Goal: Information Seeking & Learning: Learn about a topic

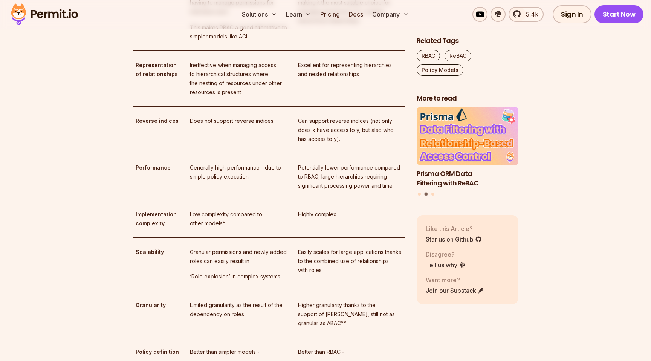
scroll to position [1762, 0]
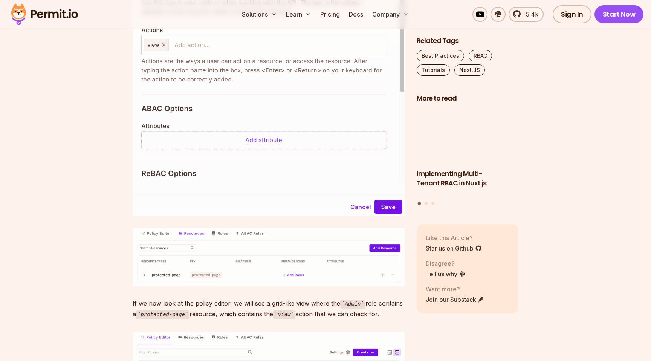
scroll to position [3847, 0]
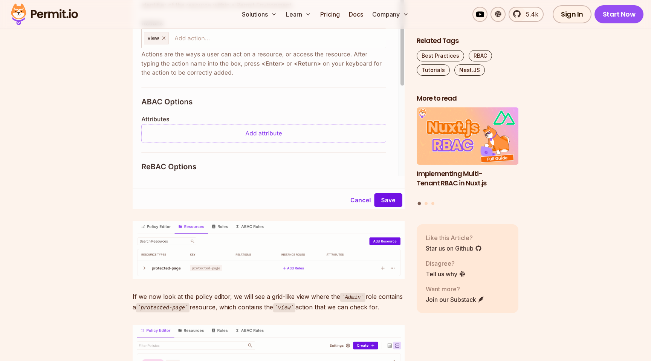
click at [171, 137] on img at bounding box center [269, 47] width 272 height 324
click at [189, 137] on img "You can close this modal content with the ESC key" at bounding box center [325, 163] width 272 height 323
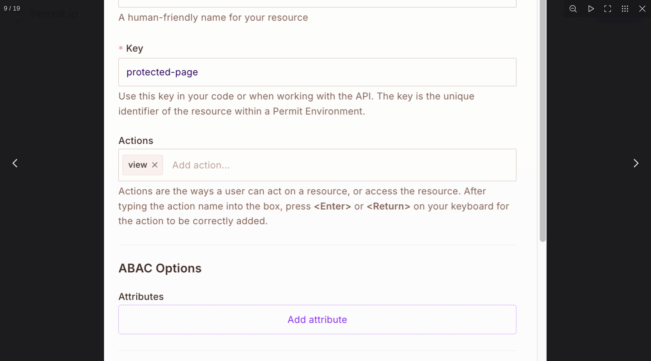
click at [231, 137] on img "You can close this modal content with the ESC key" at bounding box center [325, 180] width 442 height 526
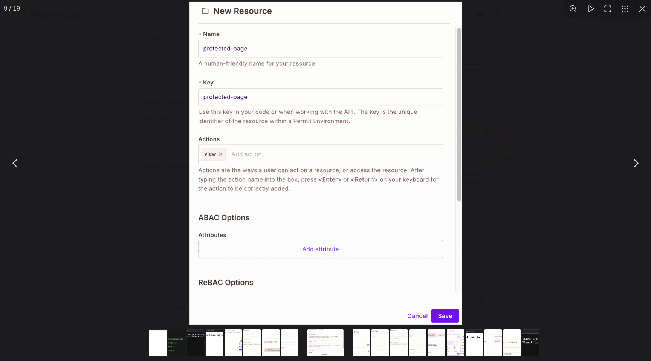
click at [484, 136] on div "You can close this modal content with the ESC key" at bounding box center [325, 163] width 651 height 326
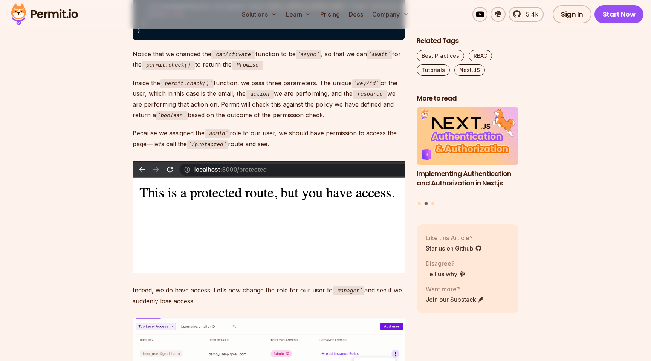
scroll to position [5753, 0]
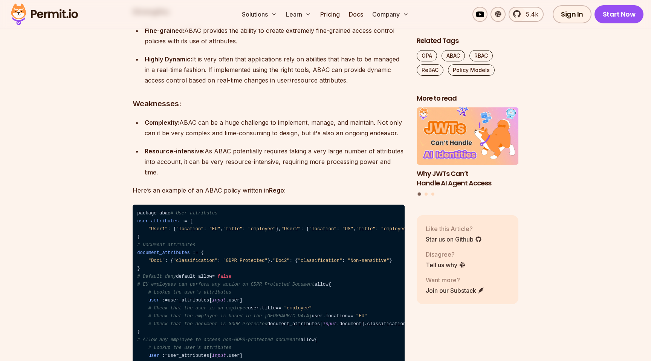
scroll to position [2193, 0]
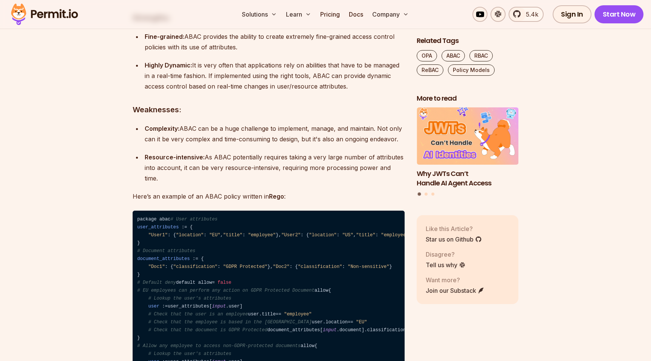
click at [213, 144] on div "Complexity: ABAC can be a huge challenge to implement, manage, and maintain. No…" at bounding box center [275, 133] width 260 height 21
click at [279, 144] on div "Complexity: ABAC can be a huge challenge to implement, manage, and maintain. No…" at bounding box center [275, 133] width 260 height 21
click at [307, 144] on div "Complexity: ABAC can be a huge challenge to implement, manage, and maintain. No…" at bounding box center [275, 133] width 260 height 21
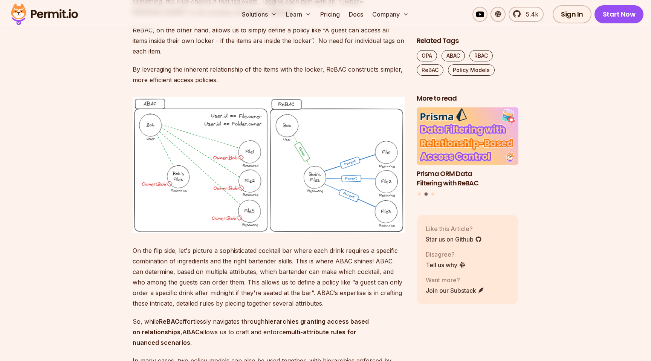
scroll to position [4145, 0]
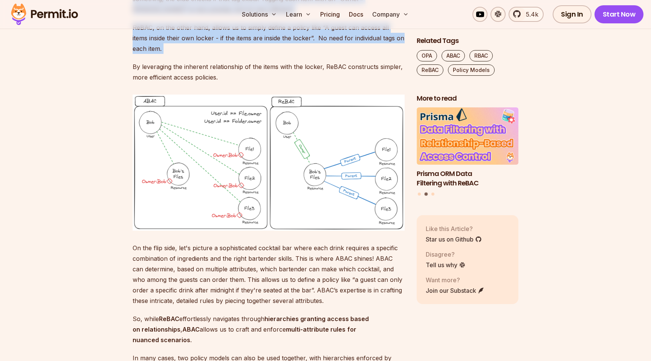
drag, startPoint x: 249, startPoint y: 178, endPoint x: 331, endPoint y: 254, distance: 111.7
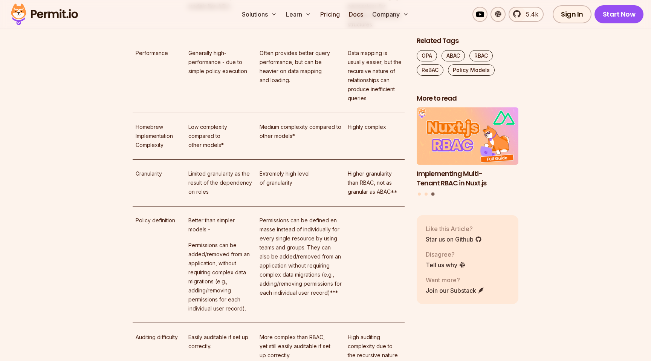
scroll to position [4733, 0]
